Goal: Information Seeking & Learning: Learn about a topic

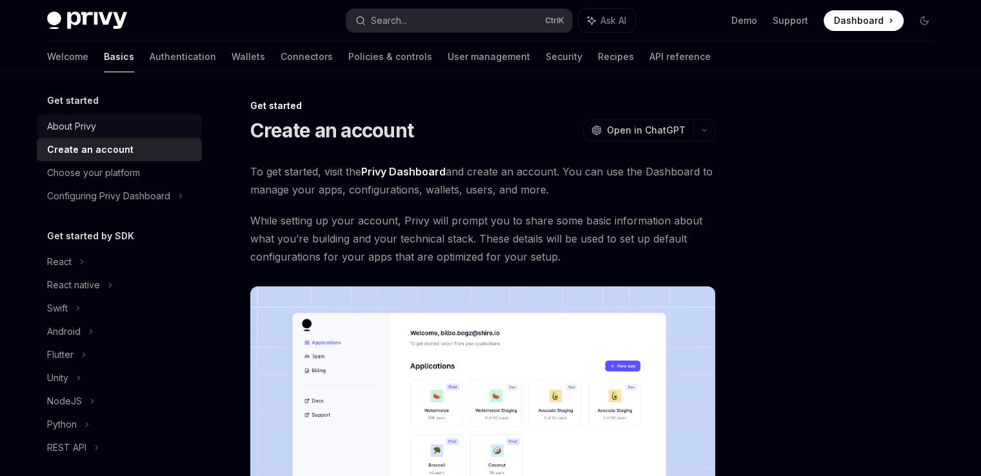
click at [94, 125] on div "About Privy" at bounding box center [71, 126] width 49 height 15
type textarea "*"
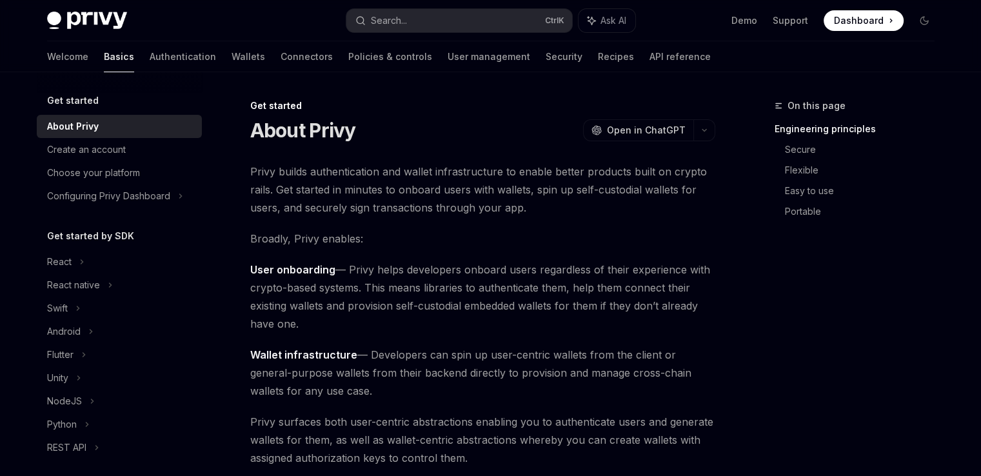
click at [385, 115] on div "Get started About Privy OpenAI Open in ChatGPT" at bounding box center [482, 120] width 465 height 43
drag, startPoint x: 668, startPoint y: 170, endPoint x: 268, endPoint y: 190, distance: 400.5
click at [268, 190] on span "Privy builds authentication and wallet infrastructure to enable better products…" at bounding box center [482, 190] width 465 height 54
copy span "crypto rails"
click at [507, 127] on div "About Privy OpenAI Open in ChatGPT" at bounding box center [482, 130] width 465 height 23
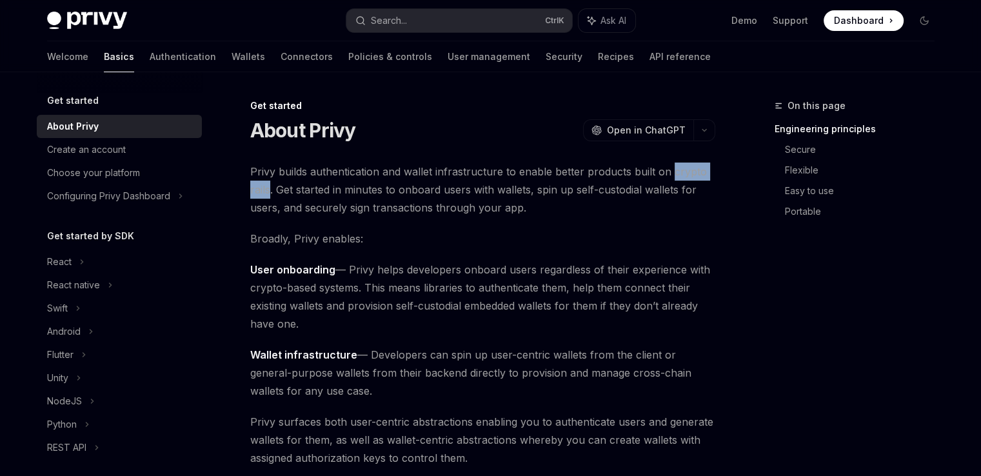
drag, startPoint x: 668, startPoint y: 171, endPoint x: 270, endPoint y: 188, distance: 398.5
click at [270, 188] on span "Privy builds authentication and wallet infrastructure to enable better products…" at bounding box center [482, 190] width 465 height 54
copy span "crypto rails"
drag, startPoint x: 250, startPoint y: 271, endPoint x: 332, endPoint y: 271, distance: 81.9
click at [332, 271] on strong "User onboarding" at bounding box center [292, 269] width 85 height 13
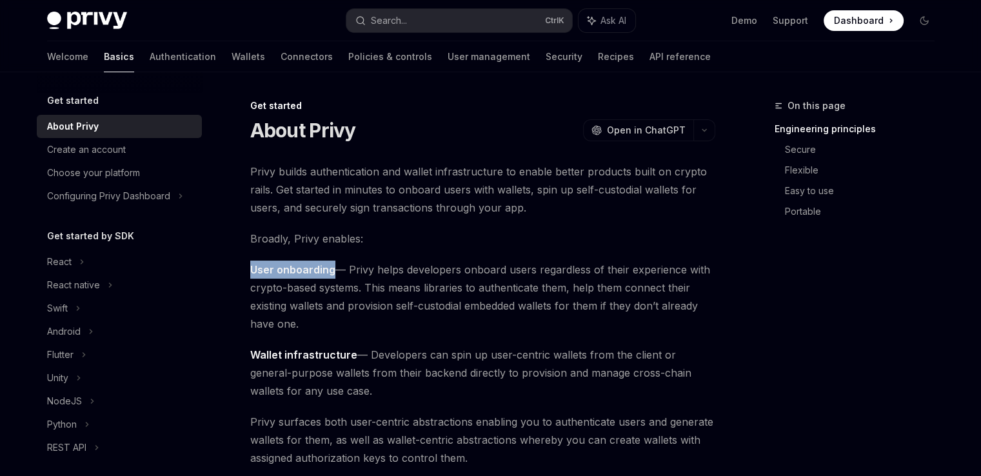
copy strong "User onboarding"
